Goal: Task Accomplishment & Management: Manage account settings

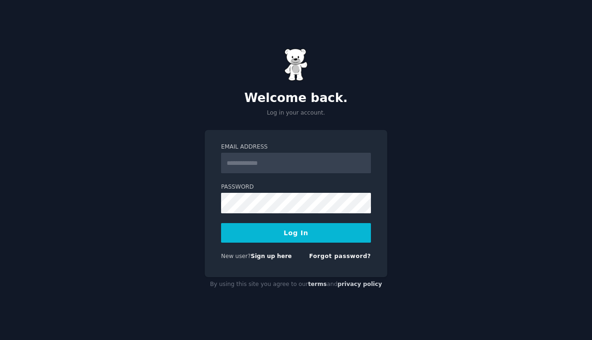
click at [283, 162] on input "Email Address" at bounding box center [296, 163] width 150 height 20
type input "**********"
click at [298, 236] on button "Log In" at bounding box center [296, 233] width 150 height 20
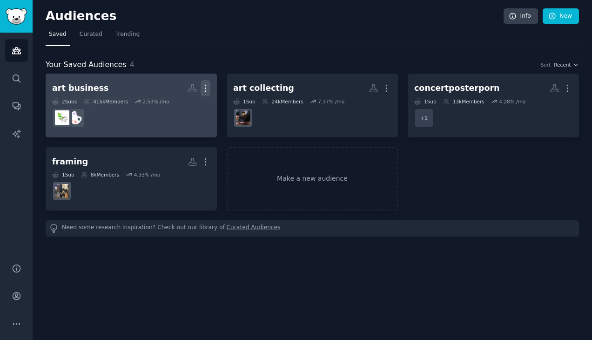
click at [207, 92] on icon "button" at bounding box center [206, 88] width 10 height 10
click at [186, 106] on p "Delete" at bounding box center [179, 108] width 21 height 10
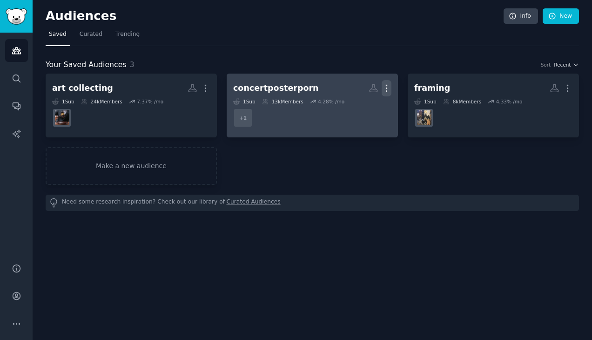
click at [386, 90] on icon "button" at bounding box center [387, 88] width 10 height 10
click at [363, 106] on p "Delete" at bounding box center [360, 108] width 21 height 10
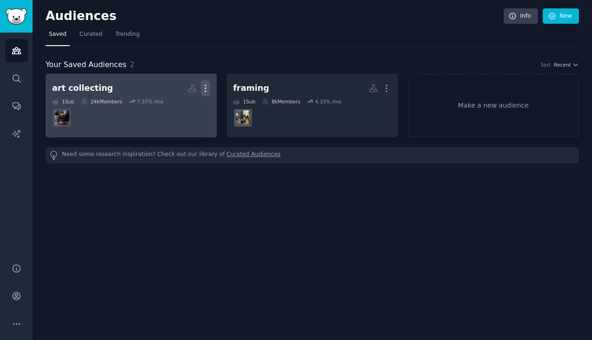
click at [207, 88] on icon "button" at bounding box center [206, 88] width 10 height 10
click at [187, 111] on p "Delete" at bounding box center [179, 108] width 21 height 10
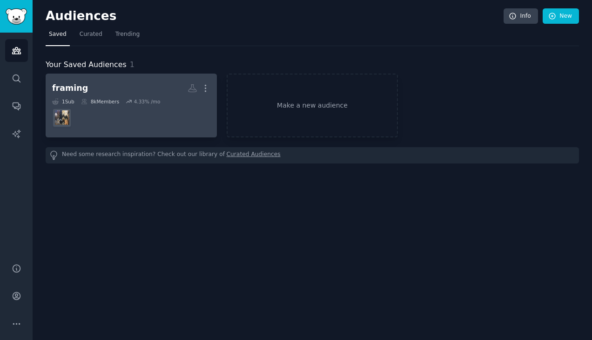
click at [213, 90] on link "framing More 1 Sub 8k Members 4.33 % /mo" at bounding box center [131, 106] width 171 height 64
click at [207, 86] on icon "button" at bounding box center [206, 88] width 10 height 10
click at [185, 101] on div "Delete" at bounding box center [174, 108] width 44 height 20
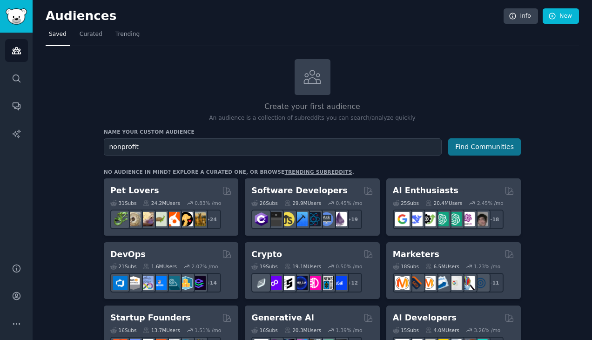
type input "nonprofit"
click at [469, 139] on button "Find Communities" at bounding box center [484, 146] width 73 height 17
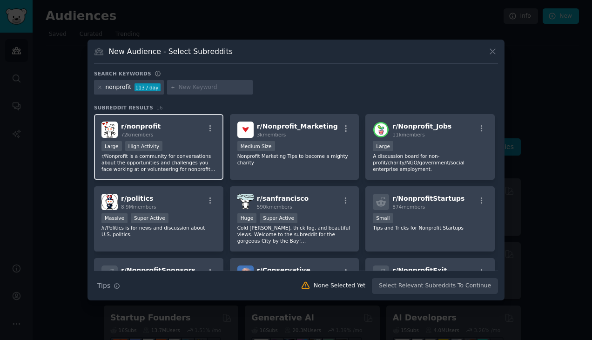
click at [172, 136] on div "r/ nonprofit 72k members" at bounding box center [158, 129] width 114 height 16
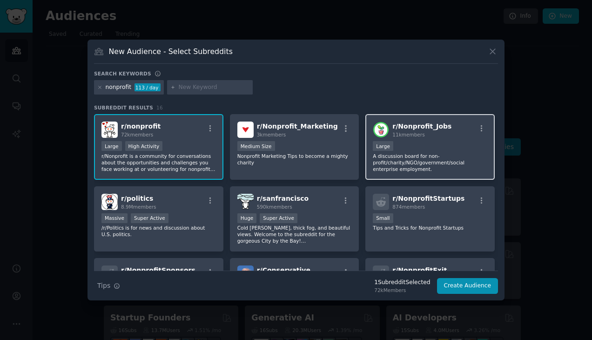
click at [430, 141] on div "Large" at bounding box center [430, 147] width 114 height 12
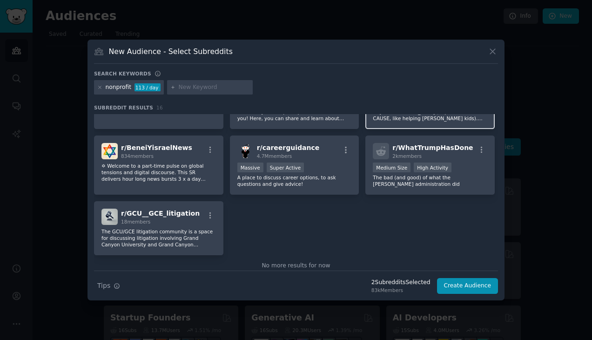
scroll to position [279, 0]
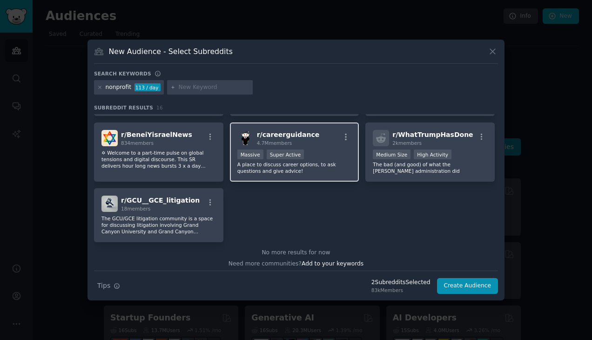
click at [336, 169] on p "A place to discuss career options, to ask questions and give advice!" at bounding box center [294, 167] width 114 height 13
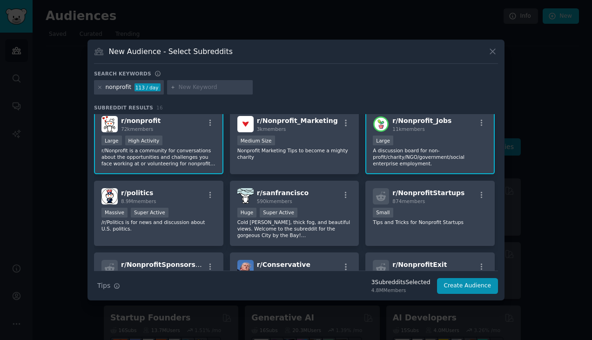
scroll to position [0, 0]
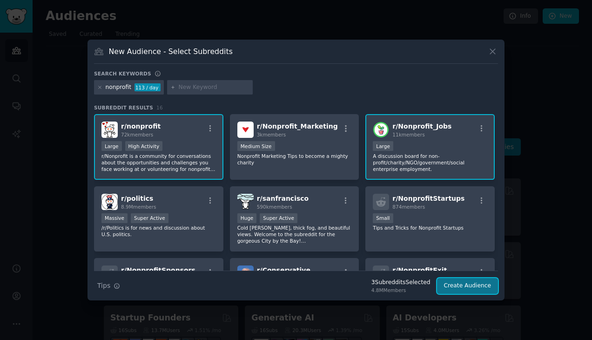
click at [470, 283] on button "Create Audience" at bounding box center [467, 286] width 61 height 16
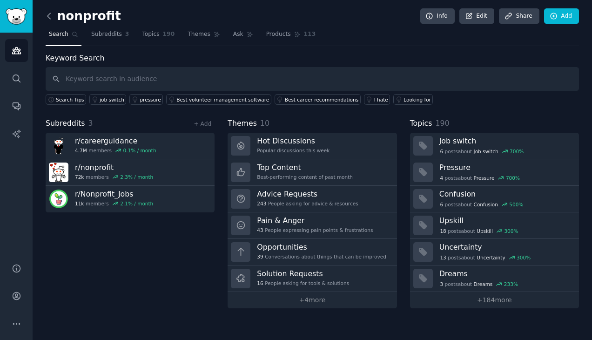
click at [51, 16] on icon at bounding box center [49, 16] width 10 height 10
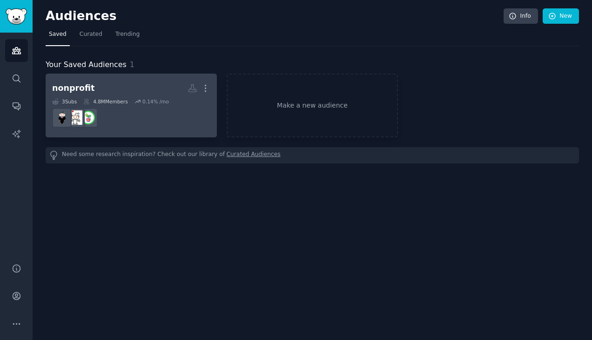
click at [123, 95] on h2 "nonprofit More" at bounding box center [131, 88] width 158 height 16
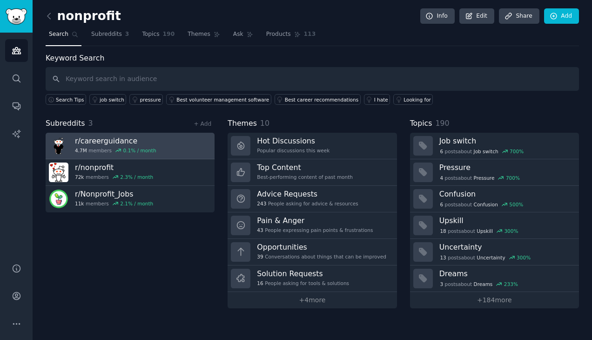
click at [199, 144] on link "r/ careerguidance 4.7M members 0.1 % / month" at bounding box center [130, 146] width 169 height 27
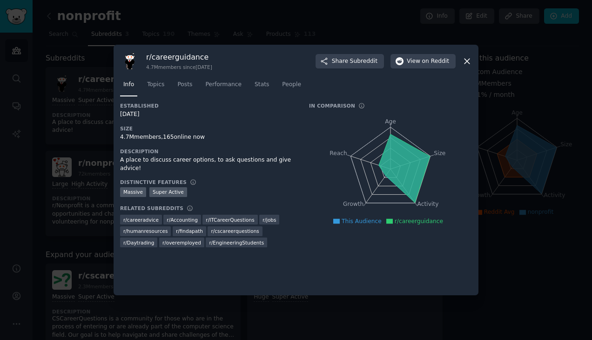
click at [467, 60] on icon at bounding box center [466, 61] width 5 height 5
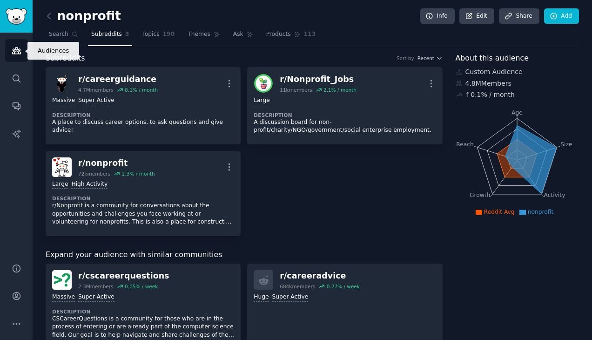
click at [20, 52] on icon "Sidebar" at bounding box center [16, 50] width 8 height 7
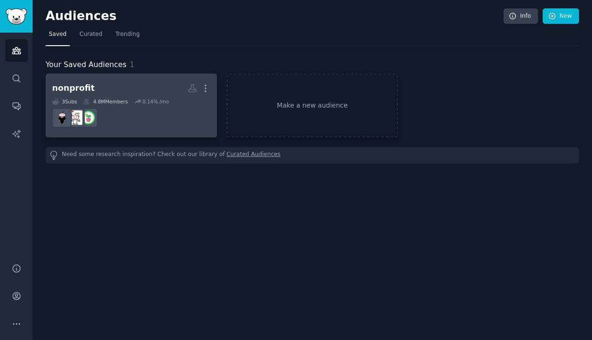
click at [179, 118] on dd at bounding box center [131, 118] width 158 height 26
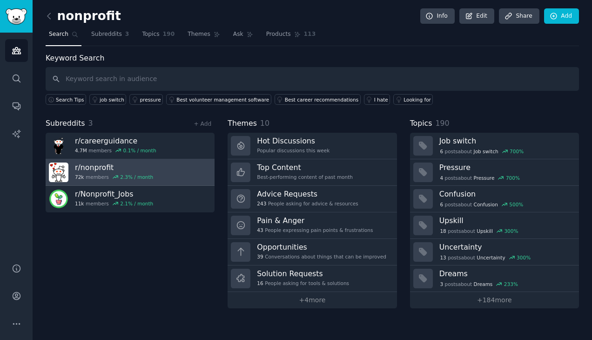
click at [153, 169] on link "r/ nonprofit 72k members 2.3 % / month" at bounding box center [130, 172] width 169 height 27
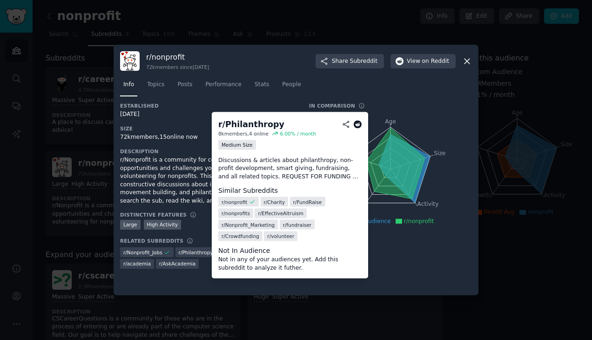
click at [197, 249] on span "r/ Philanthropy" at bounding box center [196, 252] width 34 height 7
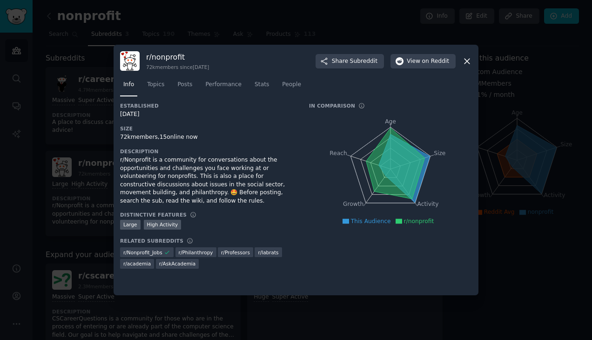
click at [470, 63] on icon at bounding box center [467, 61] width 10 height 10
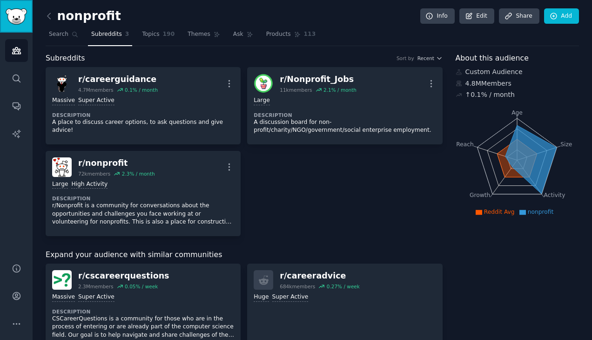
click at [21, 13] on img "Sidebar" at bounding box center [16, 16] width 21 height 16
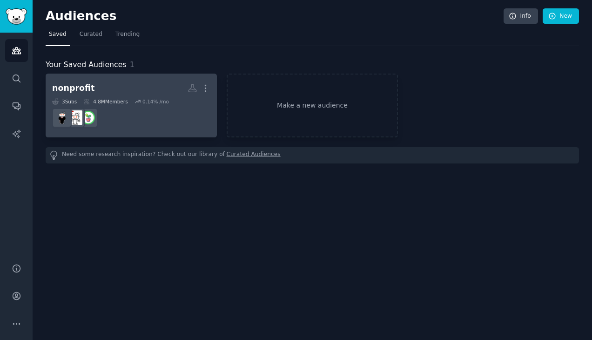
click at [210, 84] on link "nonprofit Custom Audience More 3 Sub s 4.8M Members 0.14 % /mo" at bounding box center [131, 106] width 171 height 64
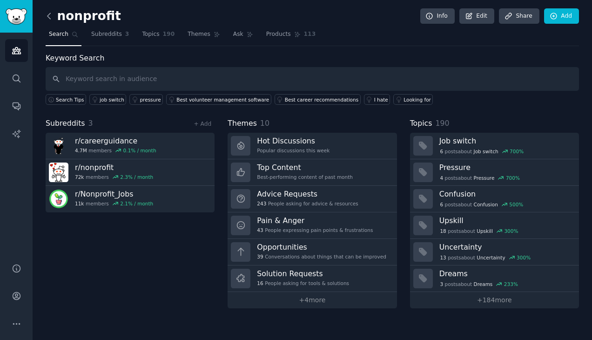
click at [50, 13] on icon at bounding box center [48, 16] width 3 height 6
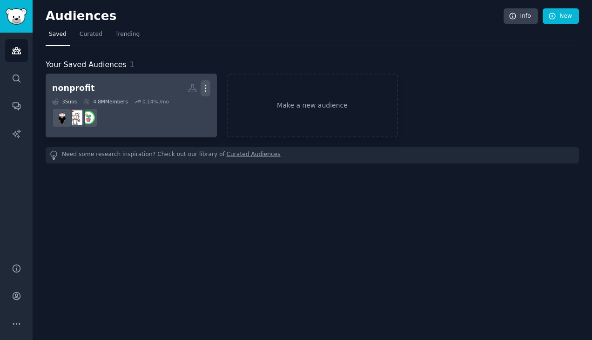
click at [204, 87] on icon "button" at bounding box center [206, 88] width 10 height 10
click at [187, 89] on link "View" at bounding box center [174, 92] width 44 height 20
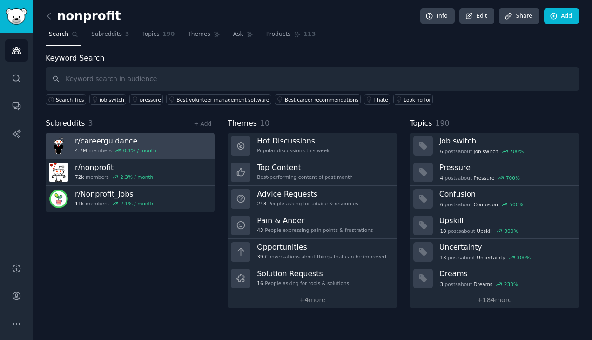
click at [160, 147] on link "r/ careerguidance 4.7M members 0.1 % / month" at bounding box center [130, 146] width 169 height 27
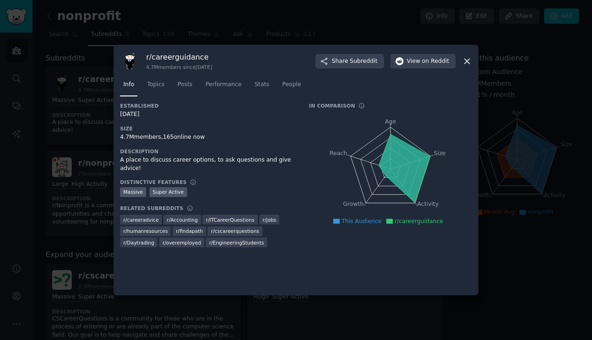
click at [468, 67] on div "r/ careerguidance 4.7M members since [DATE] Share Subreddit View on Reddit" at bounding box center [296, 61] width 352 height 20
click at [465, 58] on icon at bounding box center [467, 61] width 10 height 10
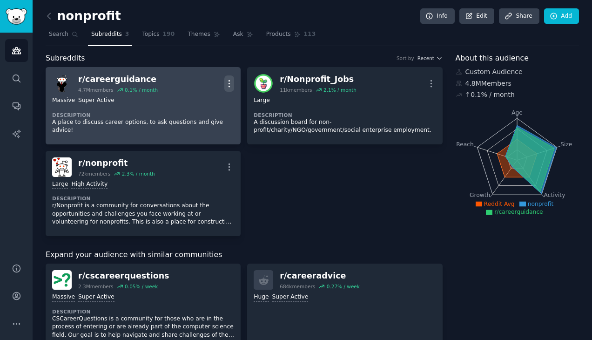
click at [230, 83] on icon "button" at bounding box center [229, 84] width 10 height 10
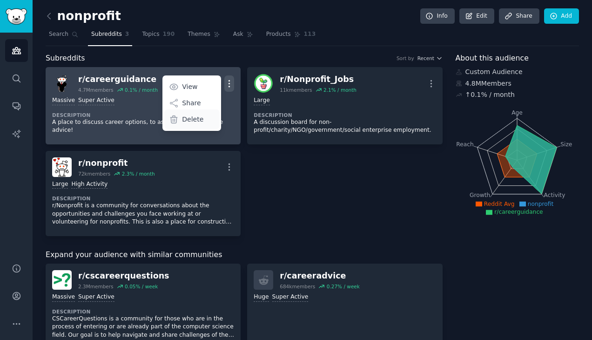
click at [198, 118] on p "Delete" at bounding box center [192, 119] width 21 height 10
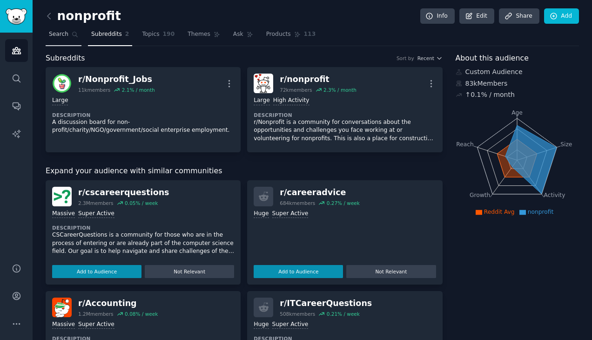
click at [66, 32] on span "Search" at bounding box center [59, 34] width 20 height 8
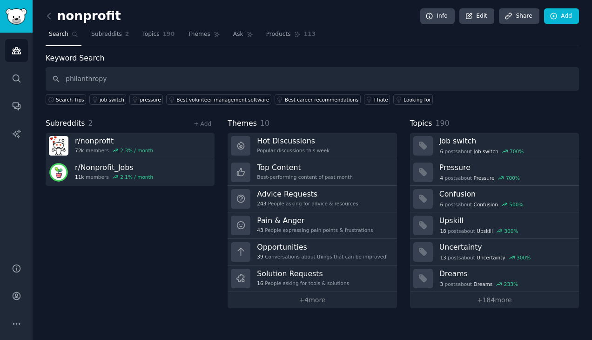
type input "philanthropy"
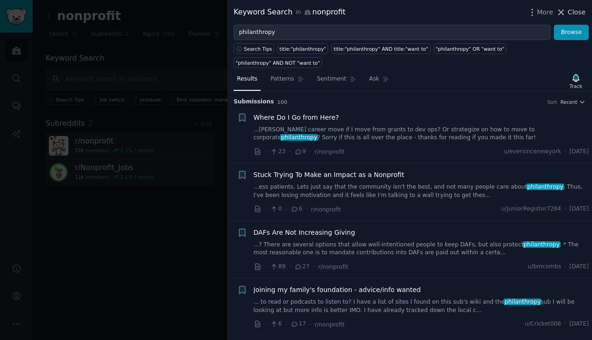
click at [577, 11] on span "Close" at bounding box center [577, 12] width 18 height 10
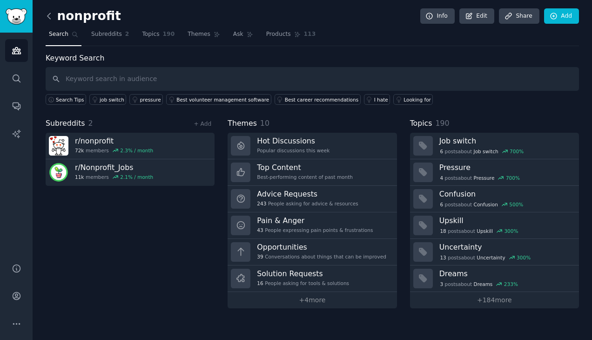
click at [49, 16] on icon at bounding box center [49, 16] width 10 height 10
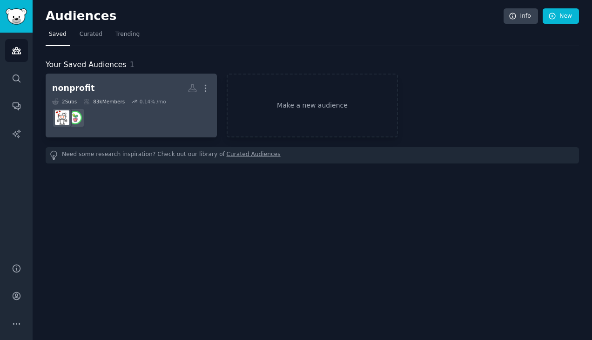
click at [136, 86] on h2 "nonprofit More" at bounding box center [131, 88] width 158 height 16
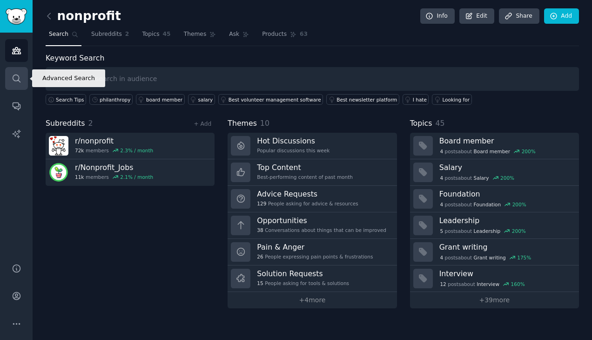
click at [13, 75] on icon "Sidebar" at bounding box center [16, 77] width 7 height 7
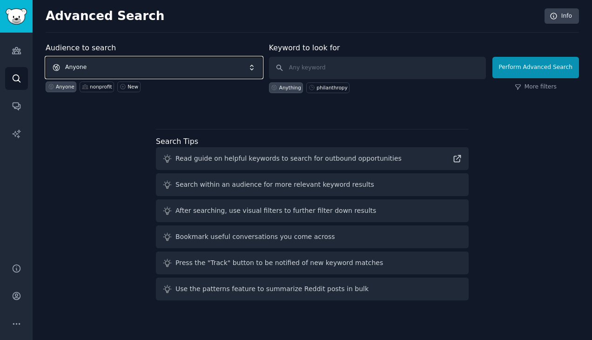
click at [111, 62] on span "Anyone" at bounding box center [154, 67] width 217 height 21
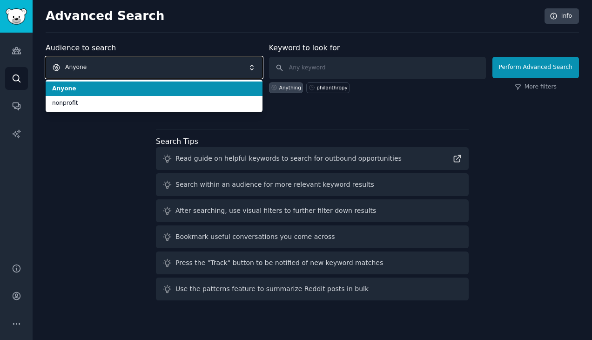
click at [108, 63] on span "Anyone" at bounding box center [154, 67] width 217 height 21
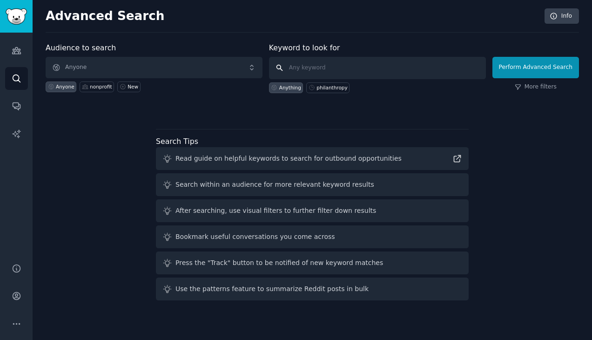
click at [389, 67] on input "text" at bounding box center [377, 68] width 217 height 22
type input "jobs"
click button "Perform Advanced Search" at bounding box center [535, 67] width 87 height 21
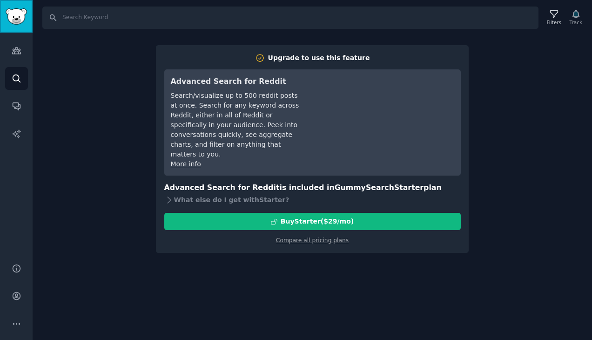
click at [24, 21] on img "Sidebar" at bounding box center [16, 16] width 21 height 16
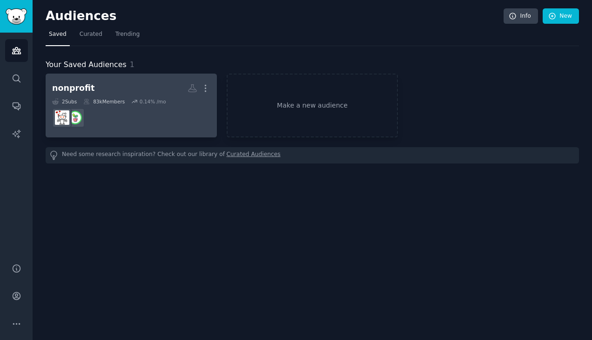
click at [131, 90] on h2 "nonprofit More" at bounding box center [131, 88] width 158 height 16
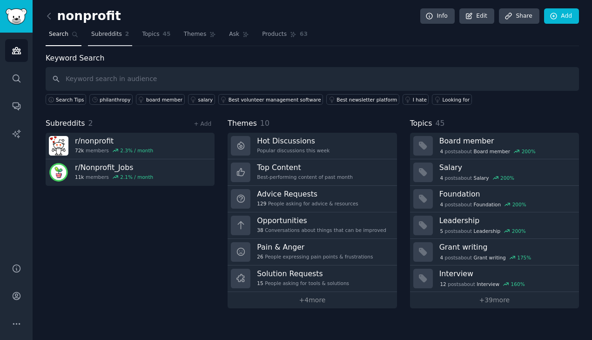
click at [111, 33] on span "Subreddits" at bounding box center [106, 34] width 31 height 8
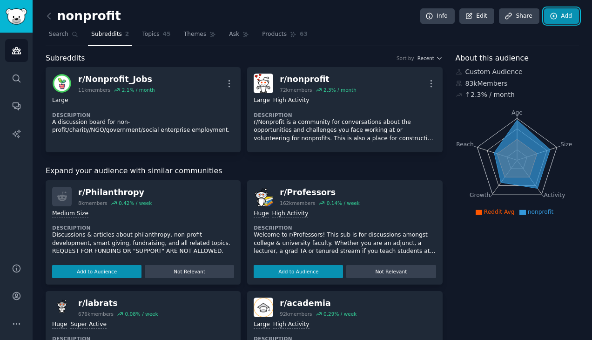
click at [560, 16] on link "Add" at bounding box center [561, 16] width 35 height 16
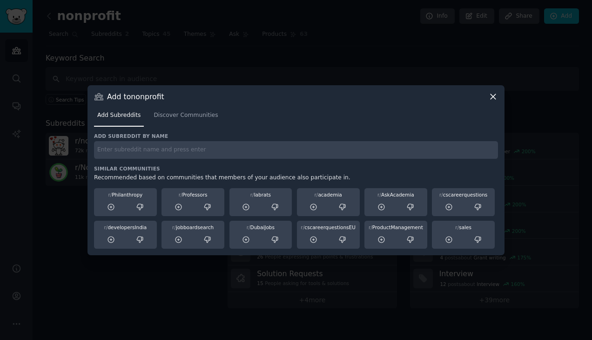
click at [210, 150] on input "text" at bounding box center [296, 150] width 404 height 18
type input "philanthro"
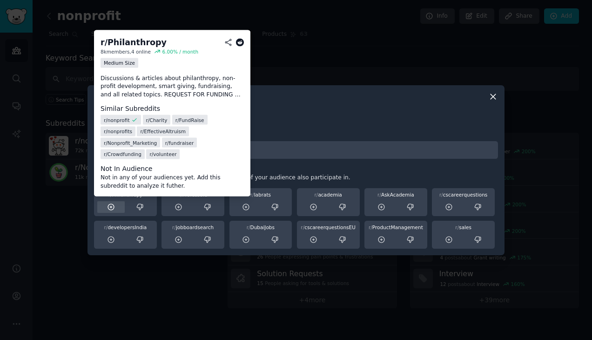
click at [113, 210] on icon at bounding box center [111, 207] width 8 height 8
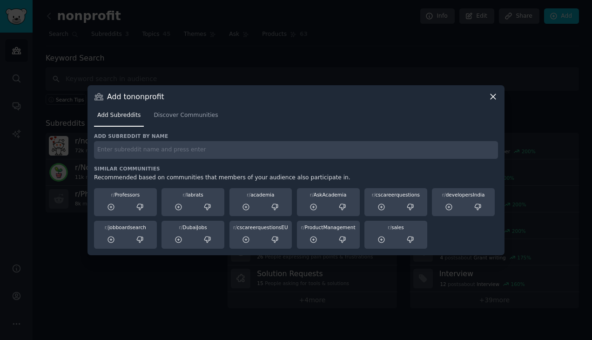
click at [491, 94] on icon at bounding box center [492, 96] width 5 height 5
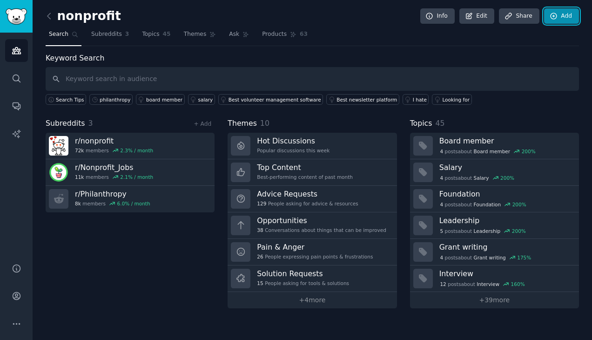
click at [552, 19] on icon at bounding box center [553, 16] width 6 height 6
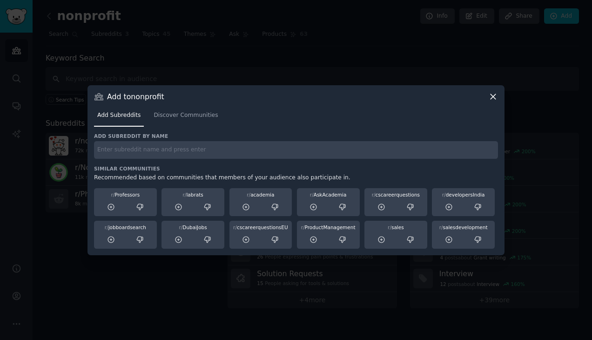
click at [144, 156] on input "text" at bounding box center [296, 150] width 404 height 18
type input "nonprofits"
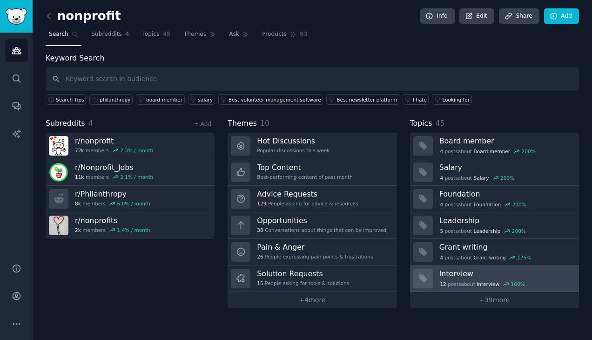
click at [474, 279] on div "12 post s about Interview 160 %" at bounding box center [505, 283] width 133 height 10
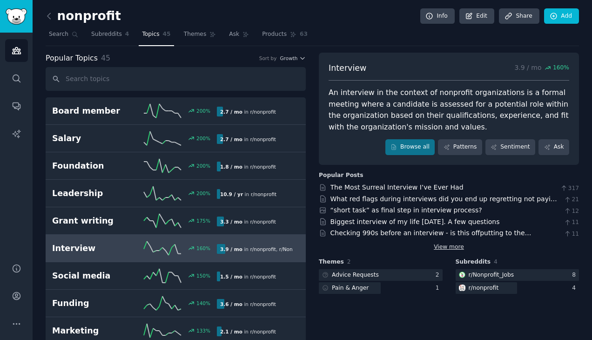
click at [456, 246] on link "View more" at bounding box center [449, 247] width 30 height 8
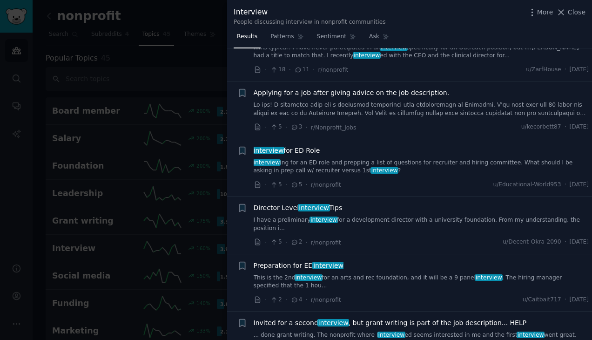
scroll to position [1442, 0]
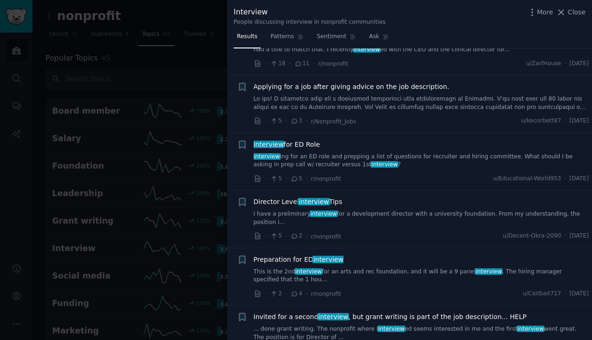
click at [562, 17] on div "More Close" at bounding box center [556, 13] width 58 height 12
click at [563, 14] on icon at bounding box center [561, 12] width 10 height 10
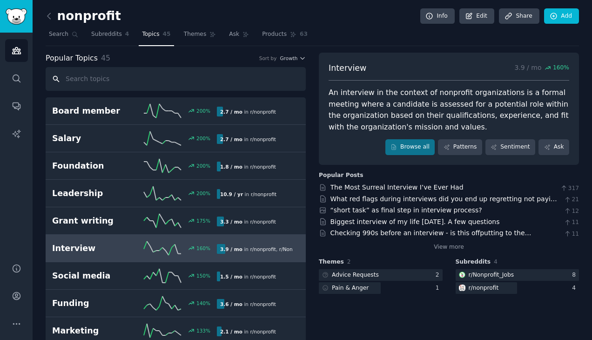
click at [91, 78] on input "text" at bounding box center [176, 79] width 260 height 24
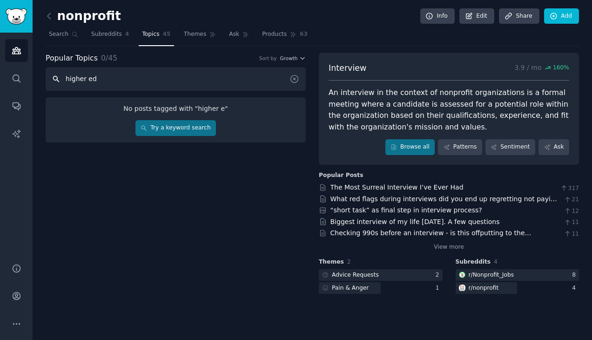
type input "higher ed"
click at [147, 125] on icon at bounding box center [144, 128] width 7 height 7
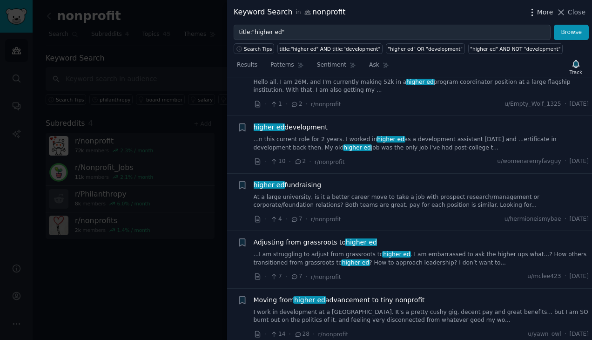
scroll to position [80, 0]
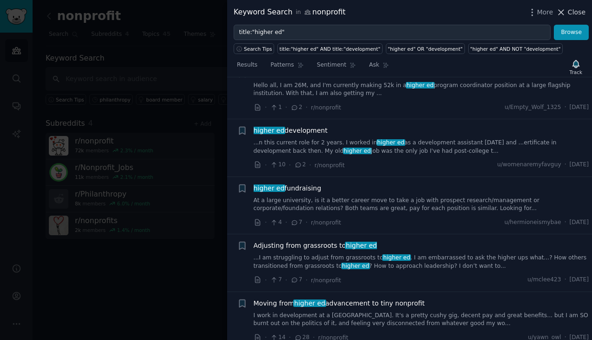
click at [575, 13] on span "Close" at bounding box center [577, 12] width 18 height 10
